Goal: Communication & Community: Connect with others

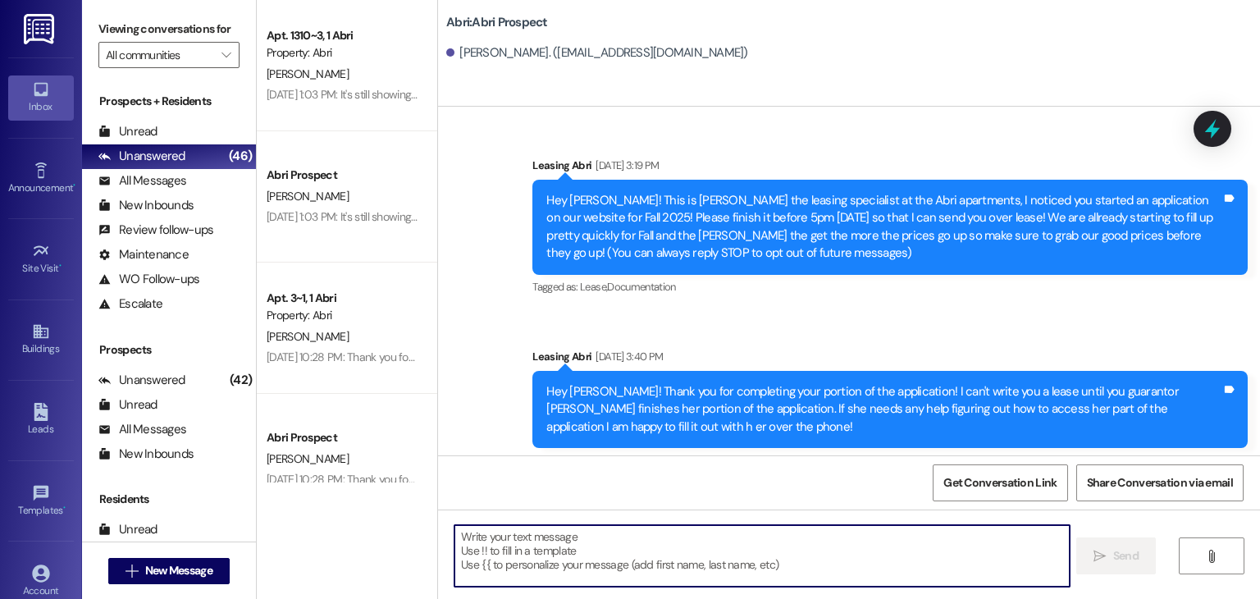
scroll to position [1389, 0]
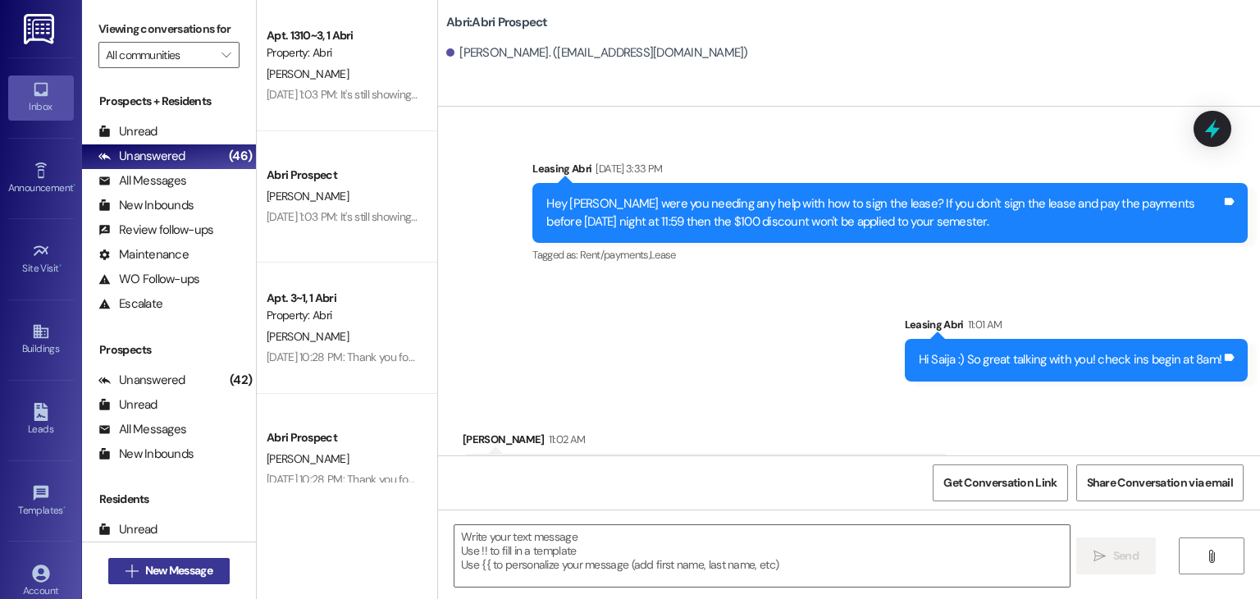
click at [212, 562] on span "New Message" at bounding box center [179, 570] width 74 height 17
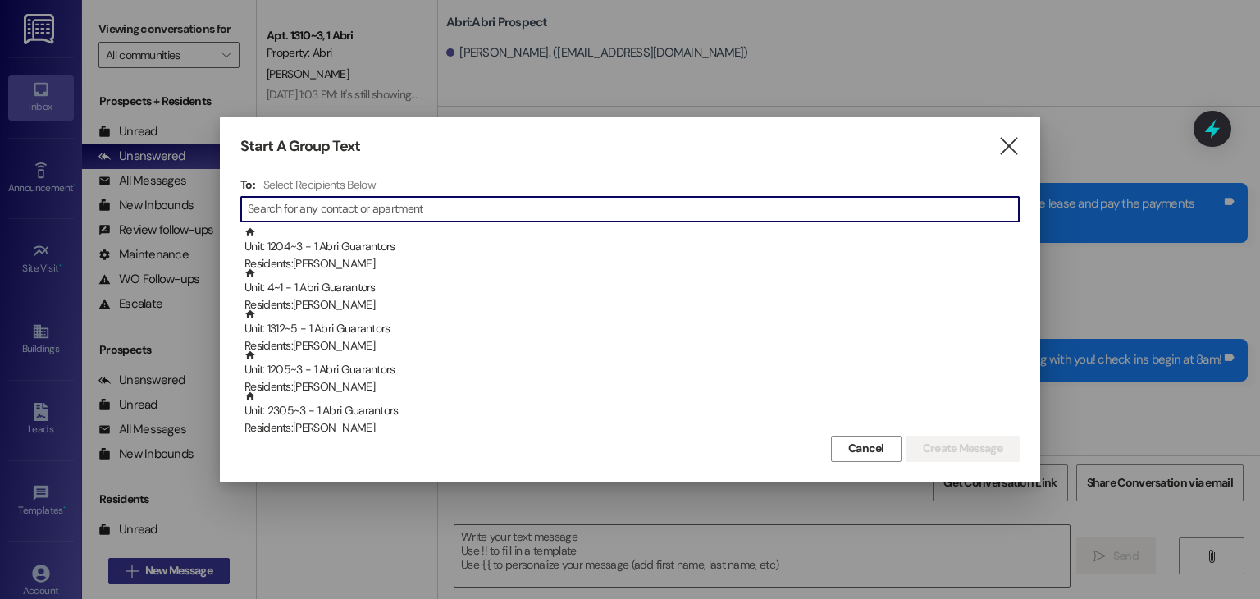
type input "a"
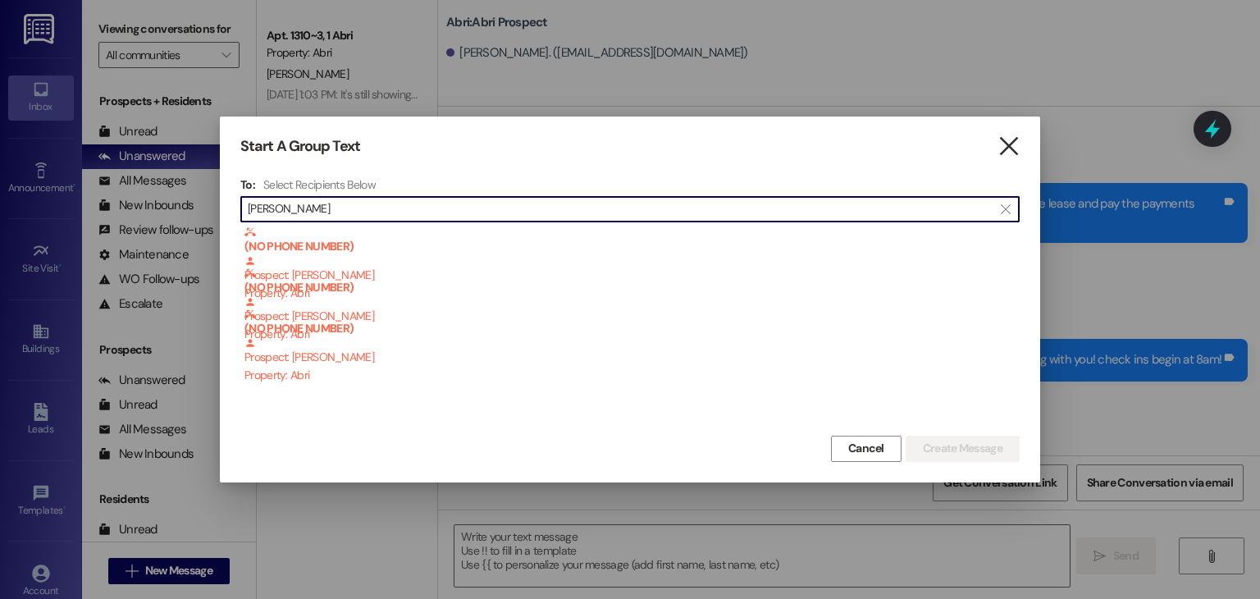
type input "[PERSON_NAME]"
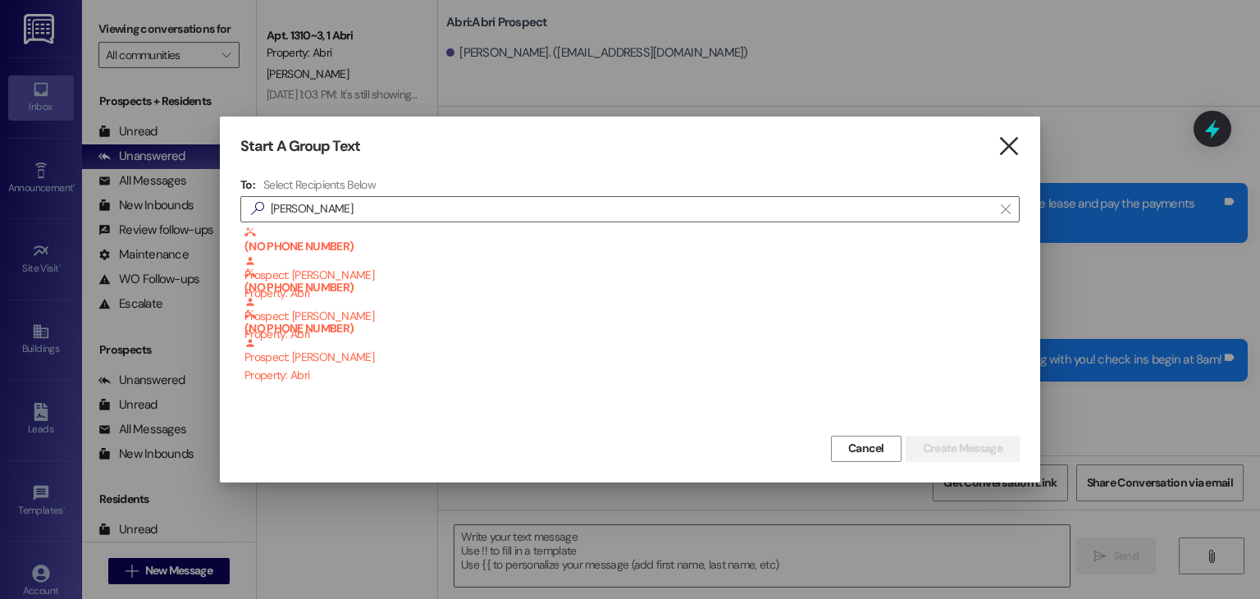
click at [1012, 139] on icon "" at bounding box center [1008, 146] width 22 height 17
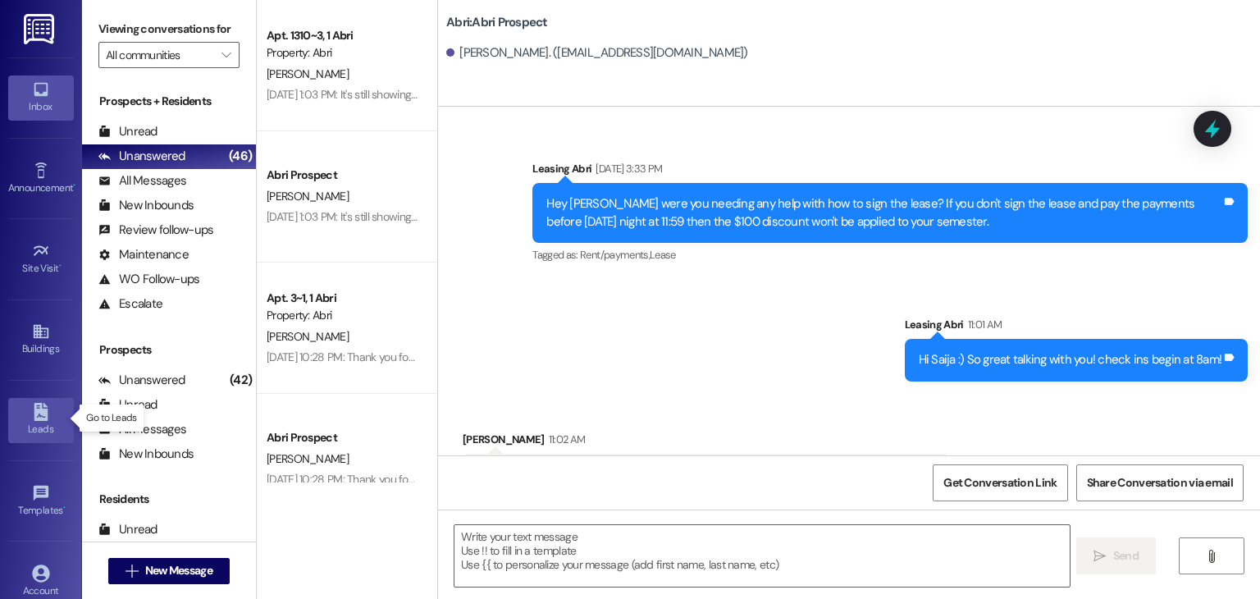
click at [34, 403] on icon at bounding box center [41, 412] width 14 height 18
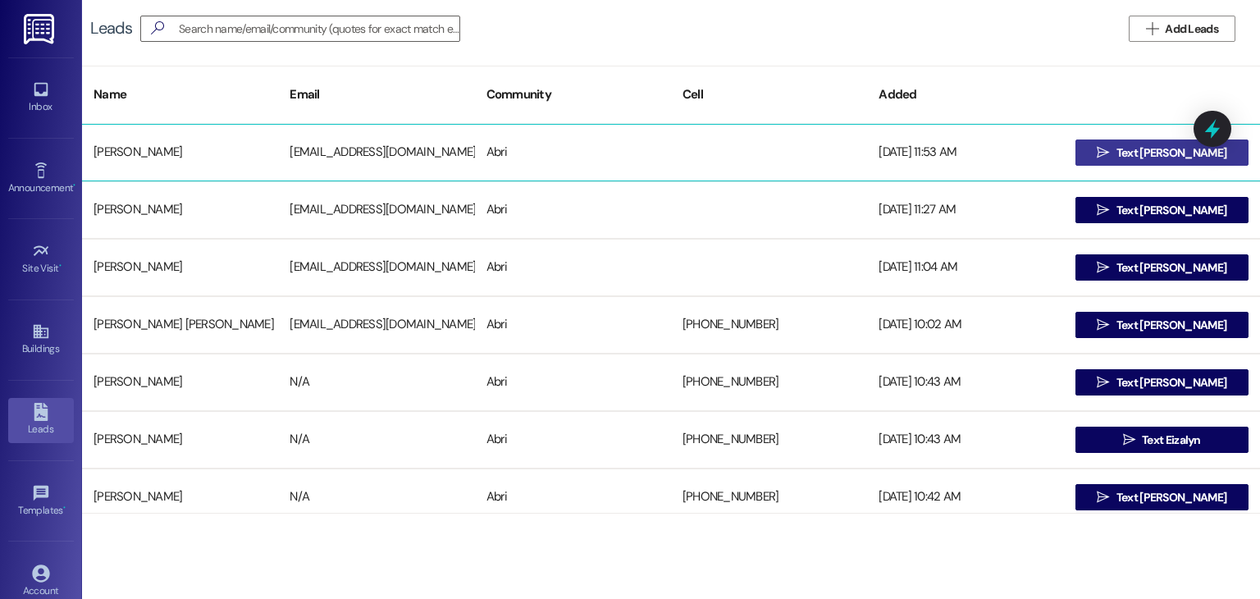
click at [1121, 148] on span " Text [PERSON_NAME]" at bounding box center [1161, 152] width 136 height 25
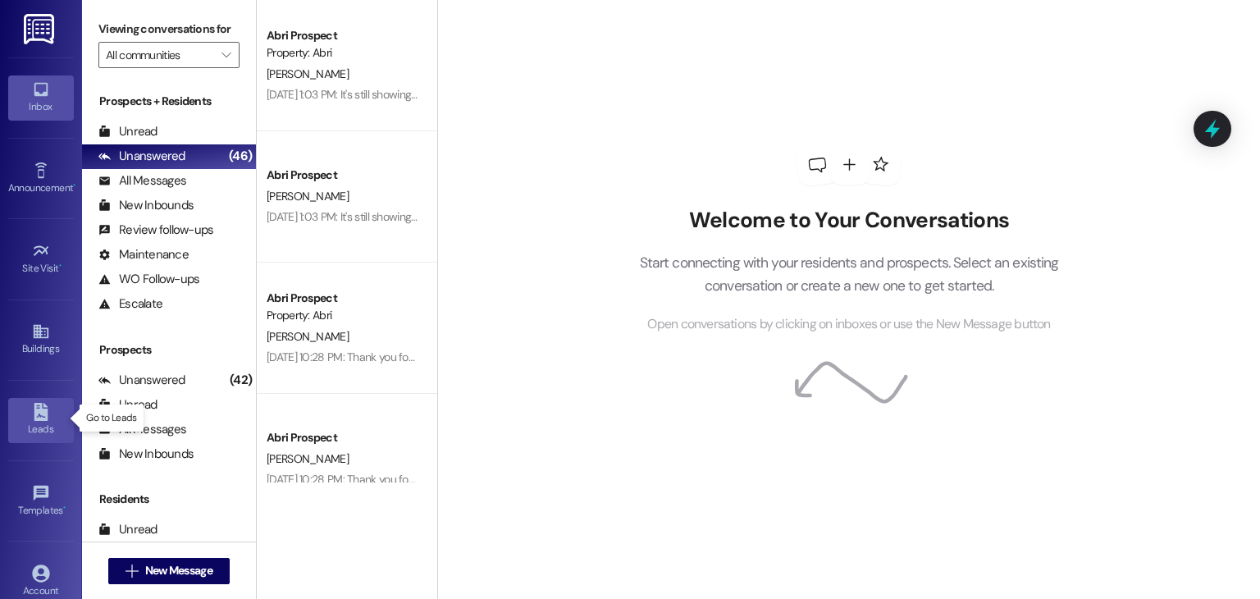
click at [56, 408] on link "Leads" at bounding box center [41, 420] width 66 height 44
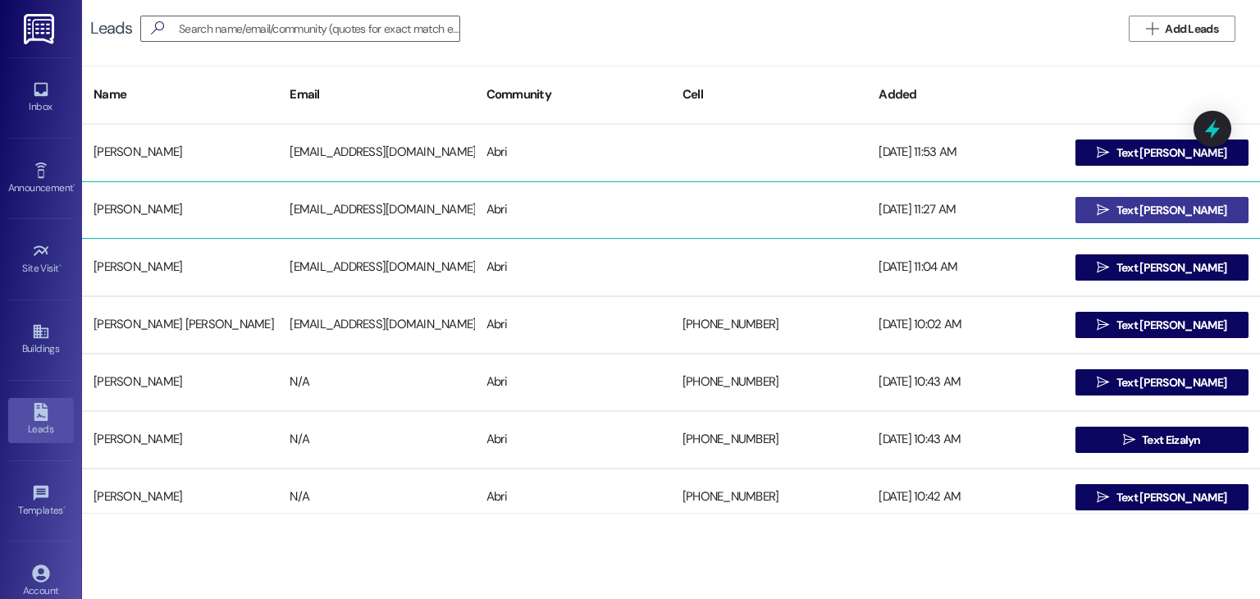
drag, startPoint x: 1112, startPoint y: 212, endPoint x: 1143, endPoint y: 198, distance: 34.1
click at [1143, 198] on span " Text [PERSON_NAME]" at bounding box center [1161, 210] width 136 height 25
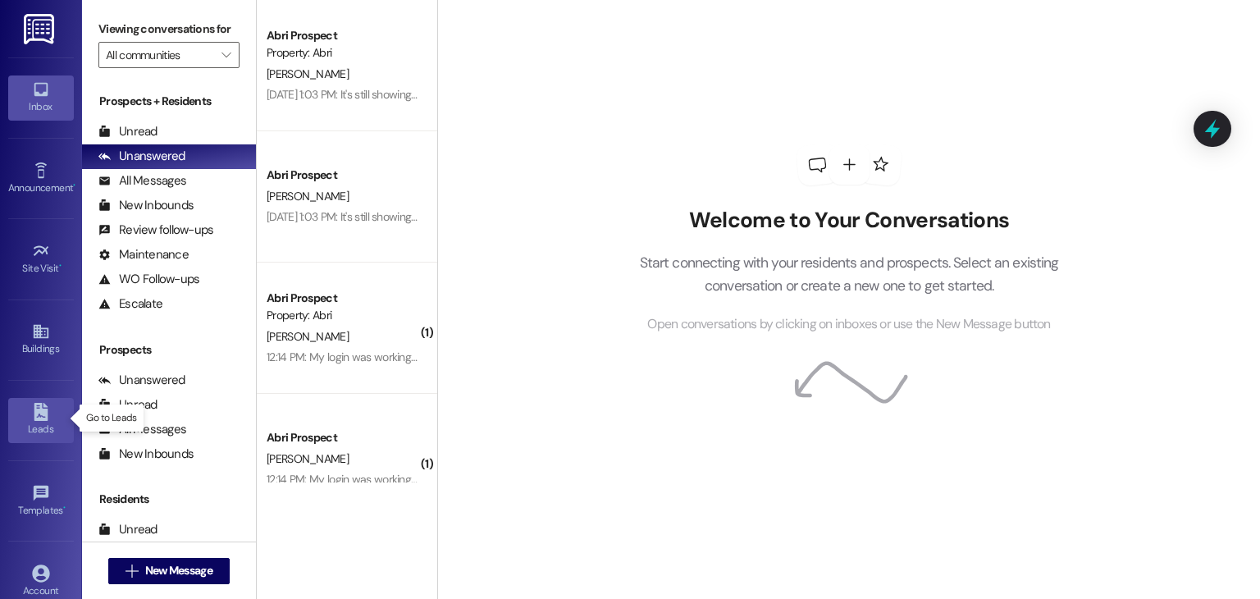
click at [48, 413] on link "Leads" at bounding box center [41, 420] width 66 height 44
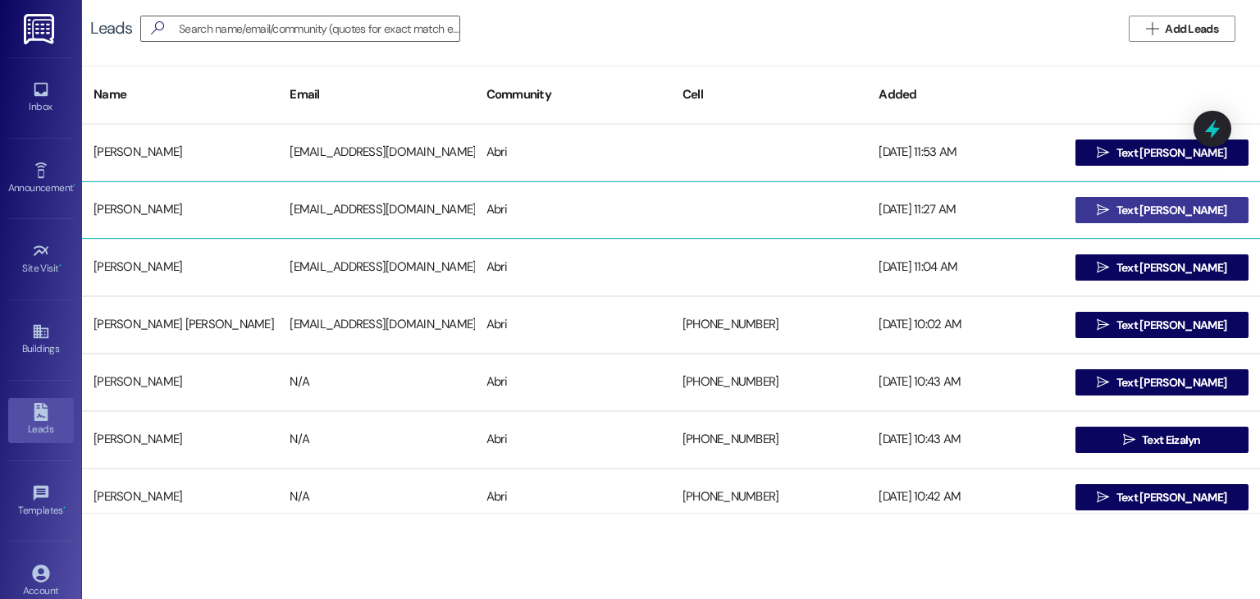
click at [1096, 205] on button " Text [PERSON_NAME]" at bounding box center [1161, 210] width 173 height 26
